Goal: Information Seeking & Learning: Learn about a topic

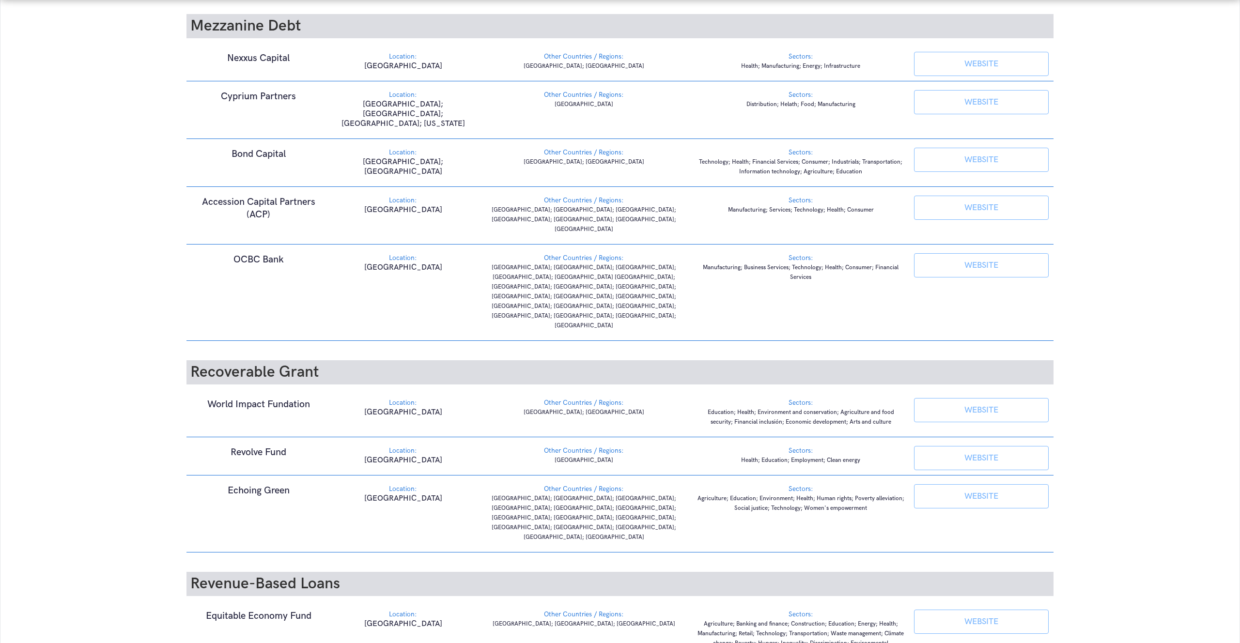
scroll to position [824, 0]
click at [1004, 483] on link "WEBSITE" at bounding box center [981, 495] width 135 height 24
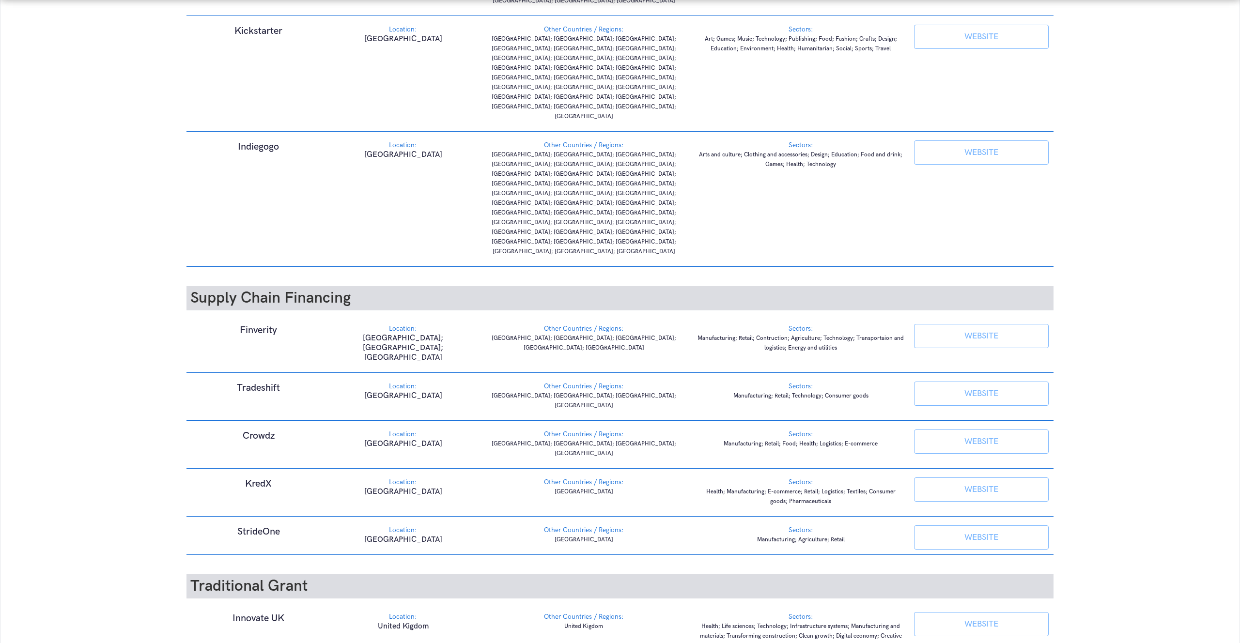
scroll to position [1828, 0]
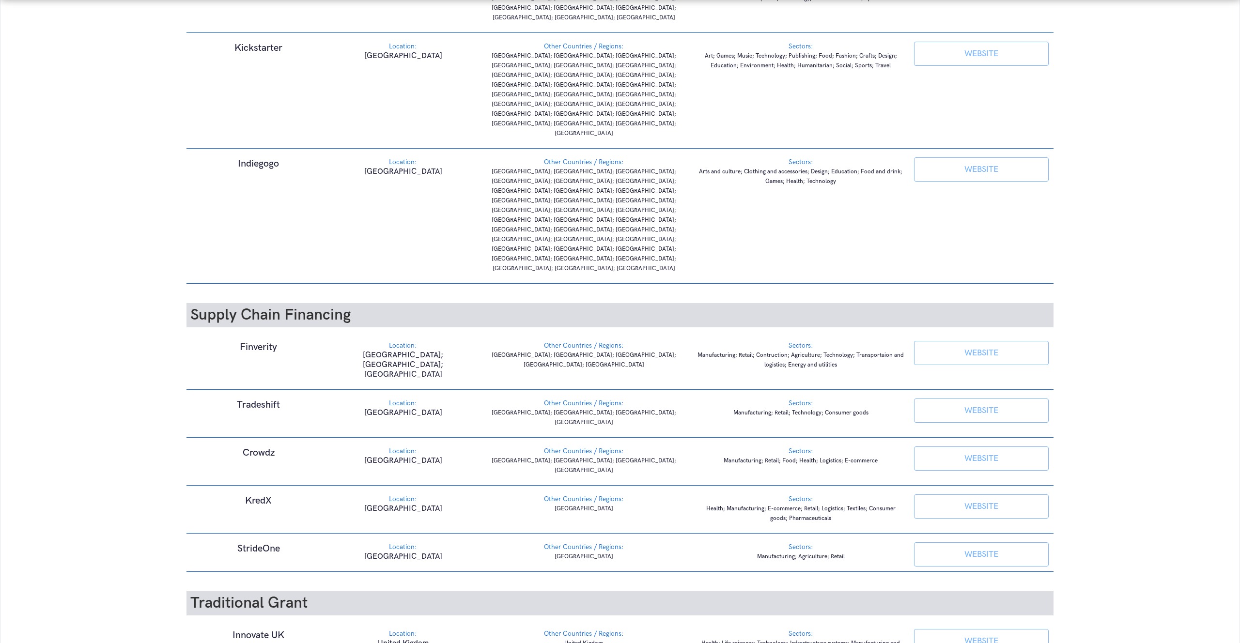
scroll to position [1828, 0]
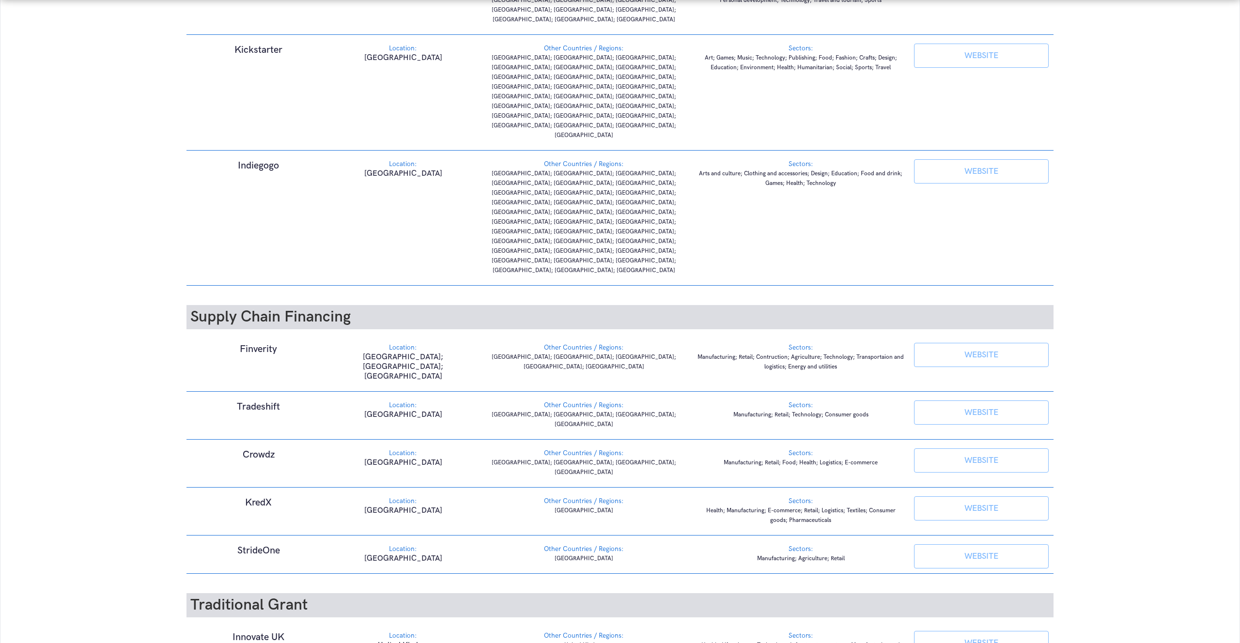
scroll to position [1828, 0]
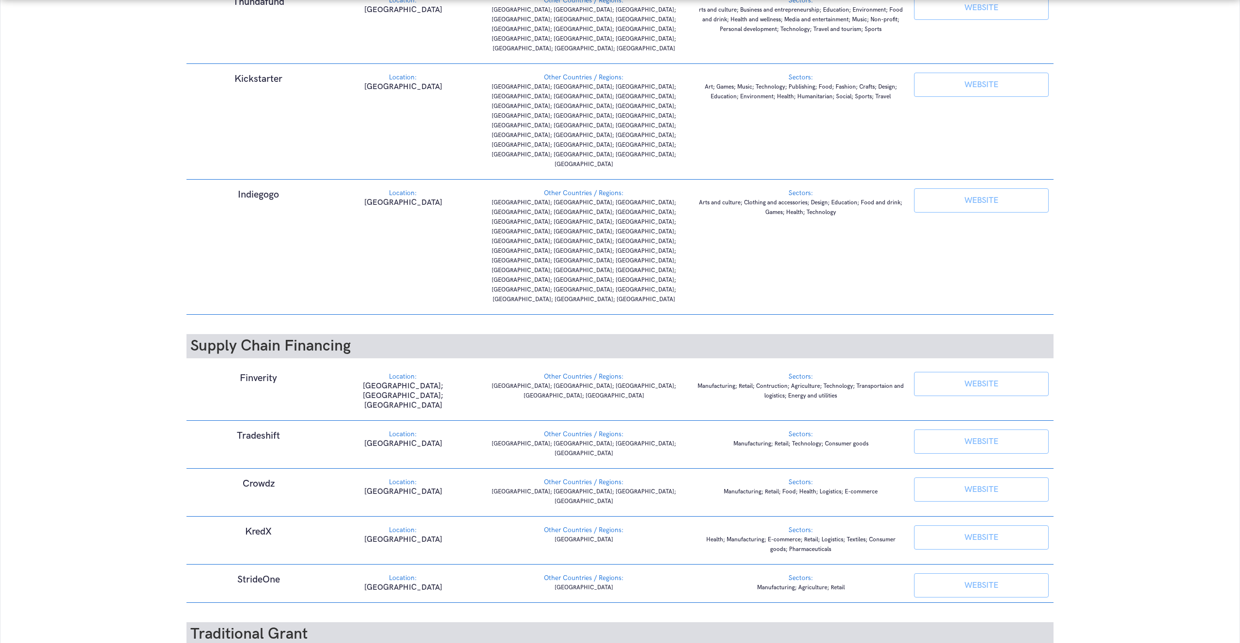
scroll to position [1828, 0]
